Goal: Task Accomplishment & Management: Manage account settings

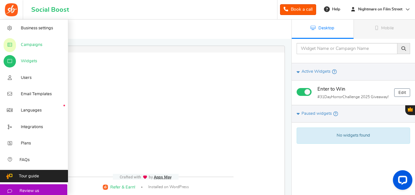
click at [18, 47] on link "Campaigns" at bounding box center [34, 44] width 68 height 16
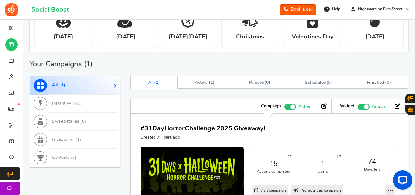
scroll to position [186, 0]
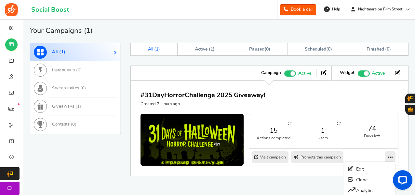
click at [390, 155] on icon at bounding box center [390, 157] width 5 height 6
click at [356, 168] on div "#31DayHorrorChallenge 2025 Giveaway! Created 7 Hours ago 15 Actions completed 1…" at bounding box center [269, 128] width 278 height 96
click at [389, 154] on icon at bounding box center [390, 157] width 5 height 6
click at [391, 158] on icon at bounding box center [390, 157] width 5 height 6
click at [357, 168] on link "Edit" at bounding box center [370, 168] width 48 height 10
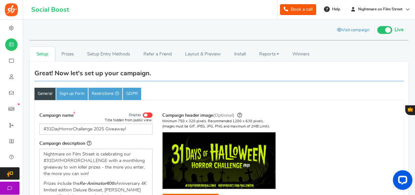
scroll to position [34, 0]
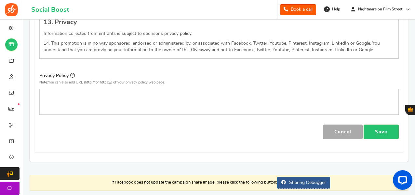
scroll to position [1004, 0]
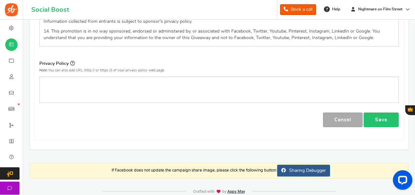
click at [378, 112] on link "Save" at bounding box center [381, 119] width 35 height 15
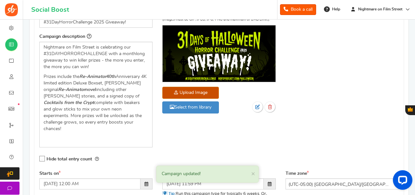
scroll to position [0, 0]
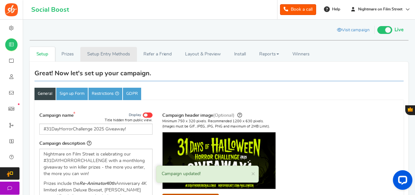
click at [101, 57] on link "Setup Entry Methods" at bounding box center [108, 54] width 56 height 15
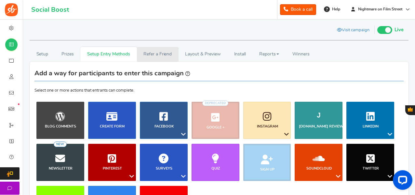
click at [169, 47] on link "Refer a Friend" at bounding box center [158, 54] width 42 height 15
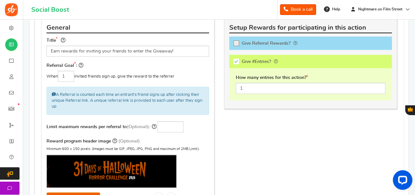
scroll to position [180, 0]
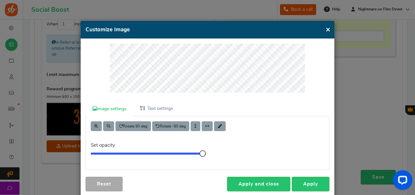
scroll to position [0, 0]
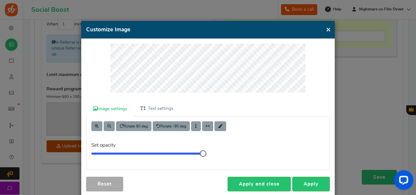
click at [326, 29] on button "×" at bounding box center [328, 29] width 5 height 8
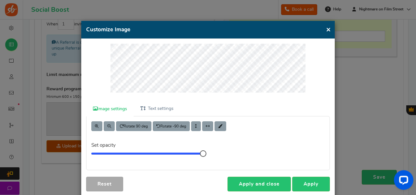
click at [329, 24] on div "× Customize Image" at bounding box center [208, 30] width 254 height 18
click at [328, 30] on button "×" at bounding box center [328, 29] width 5 height 8
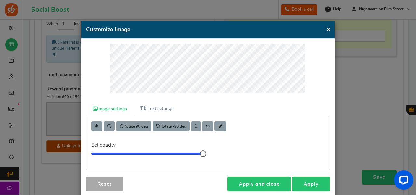
click at [204, 34] on div "× Customize Image For the best editing, view this on a desktop! Image settings …" at bounding box center [208, 111] width 254 height 180
click at [274, 182] on link "Apply and close" at bounding box center [259, 183] width 63 height 15
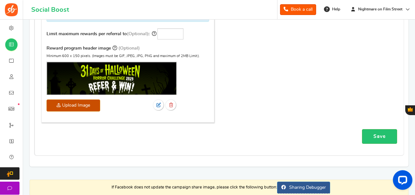
scroll to position [224, 0]
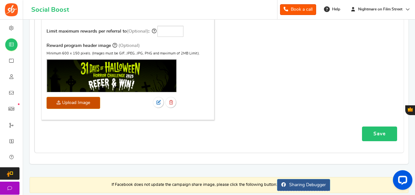
click at [378, 133] on link "Save" at bounding box center [379, 133] width 35 height 15
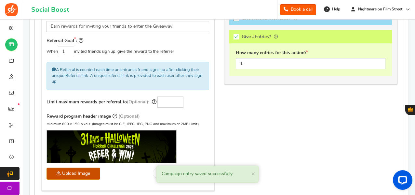
scroll to position [251, 0]
